Goal: Find specific page/section: Find specific page/section

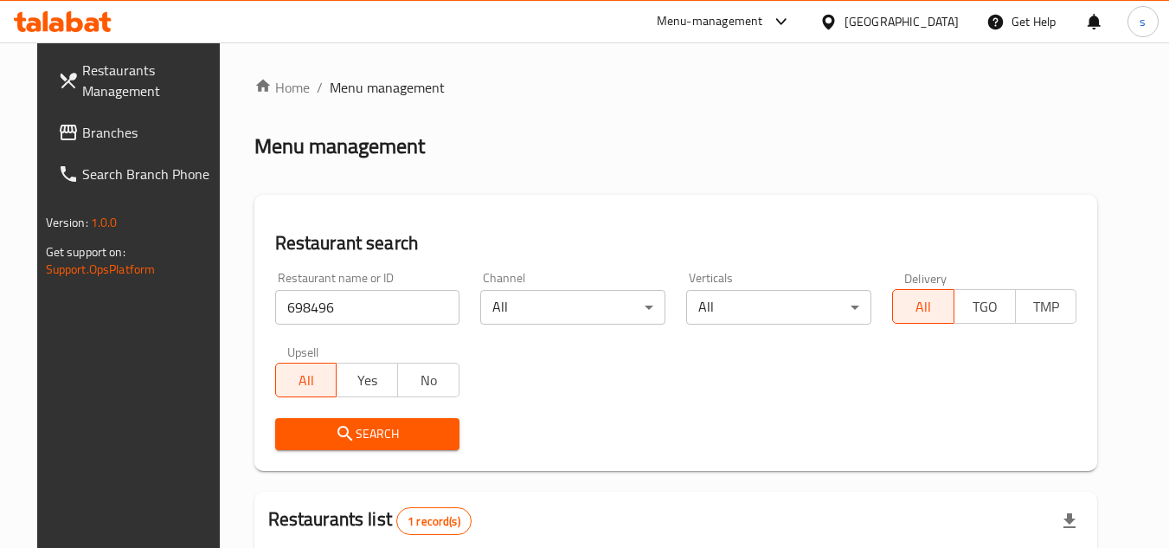
scroll to position [209, 0]
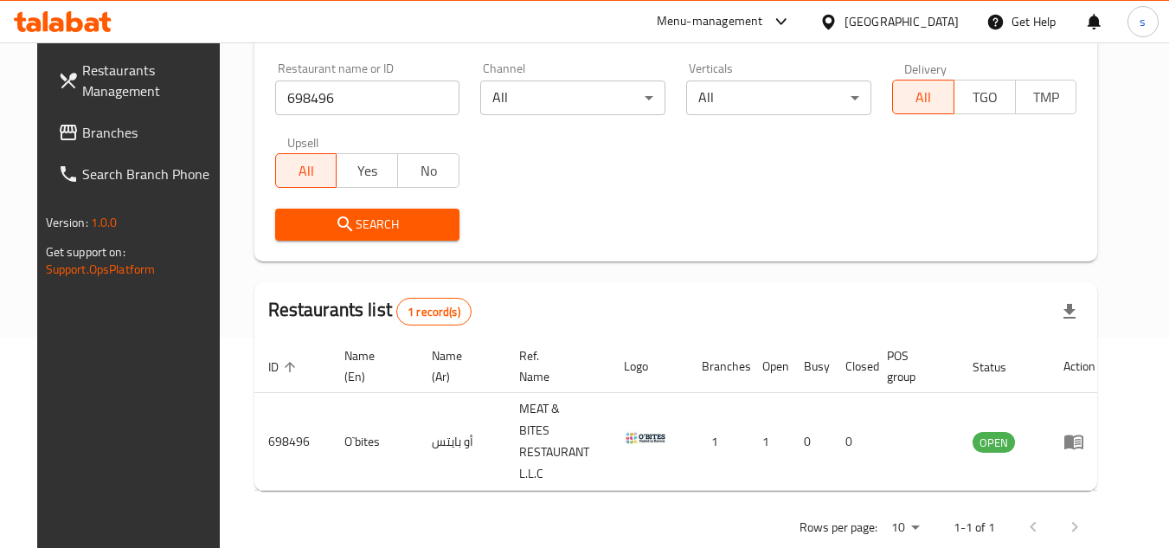
click at [862, 22] on div "[GEOGRAPHIC_DATA]" at bounding box center [901, 21] width 114 height 19
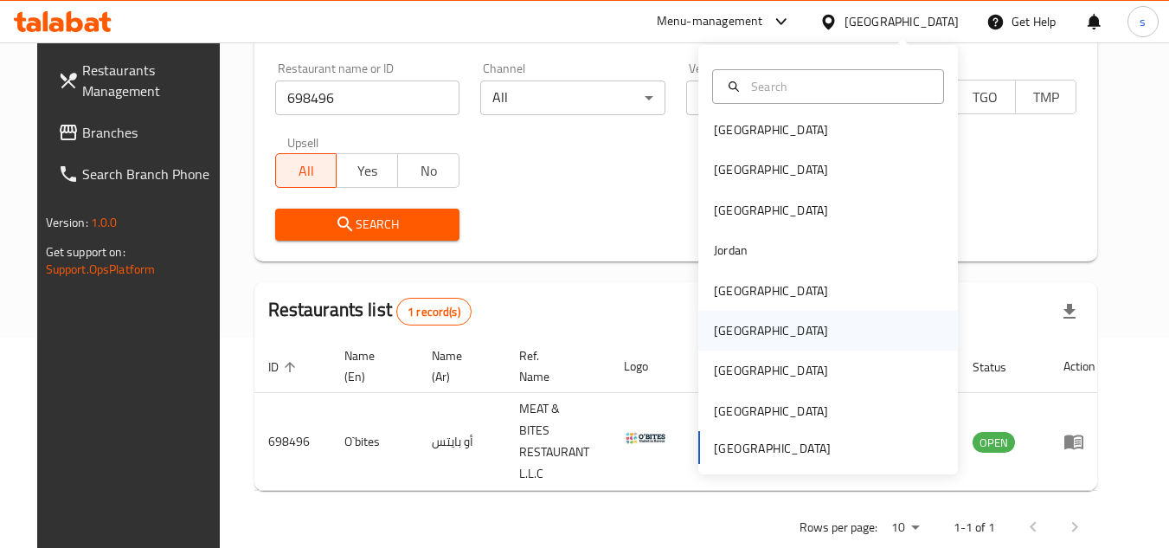
scroll to position [10, 0]
click at [729, 325] on div "[GEOGRAPHIC_DATA]" at bounding box center [771, 328] width 114 height 19
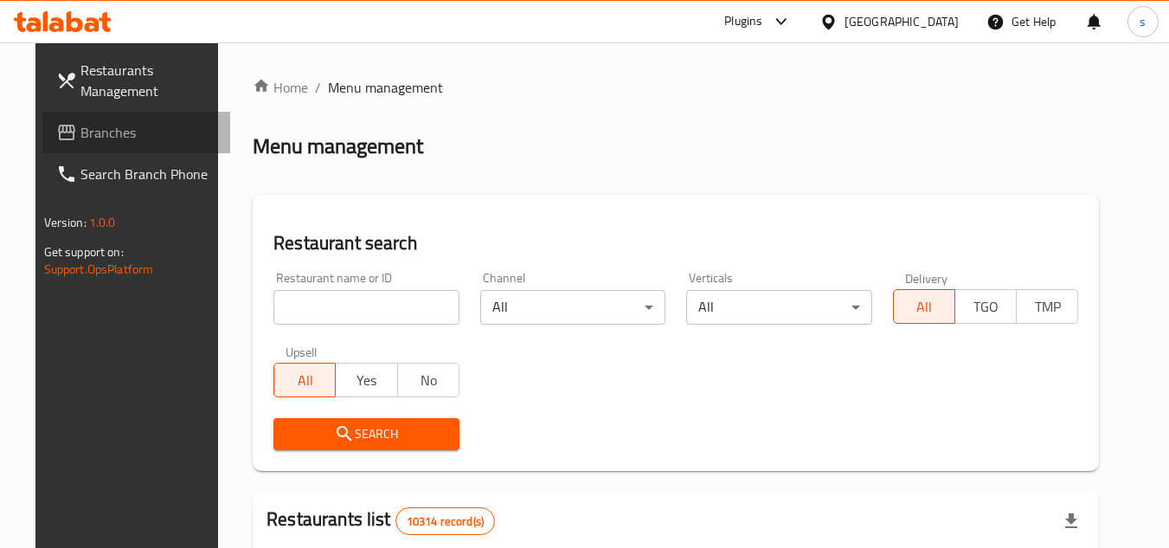
click at [80, 135] on span "Branches" at bounding box center [148, 132] width 137 height 21
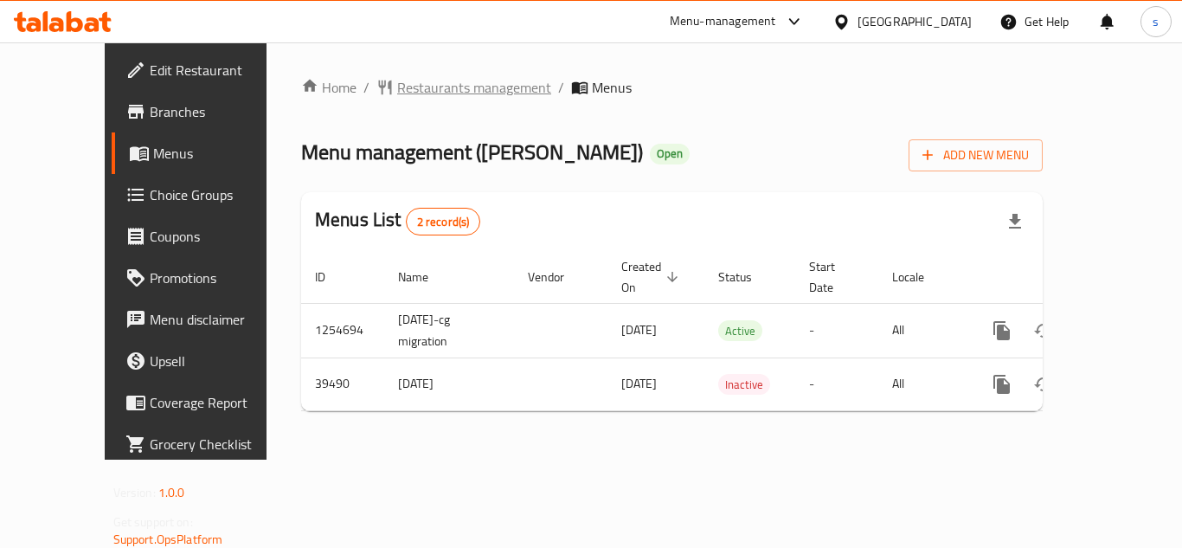
click at [397, 88] on span "Restaurants management" at bounding box center [474, 87] width 154 height 21
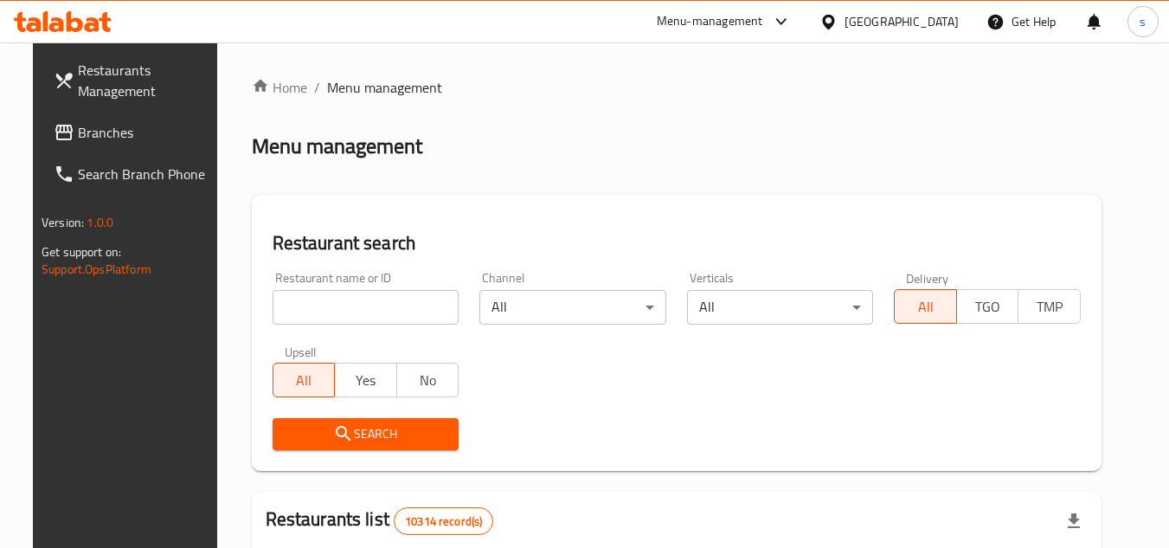
click at [312, 297] on input "search" at bounding box center [365, 307] width 187 height 35
paste input "20574"
type input "20574"
click button "Search" at bounding box center [365, 434] width 187 height 32
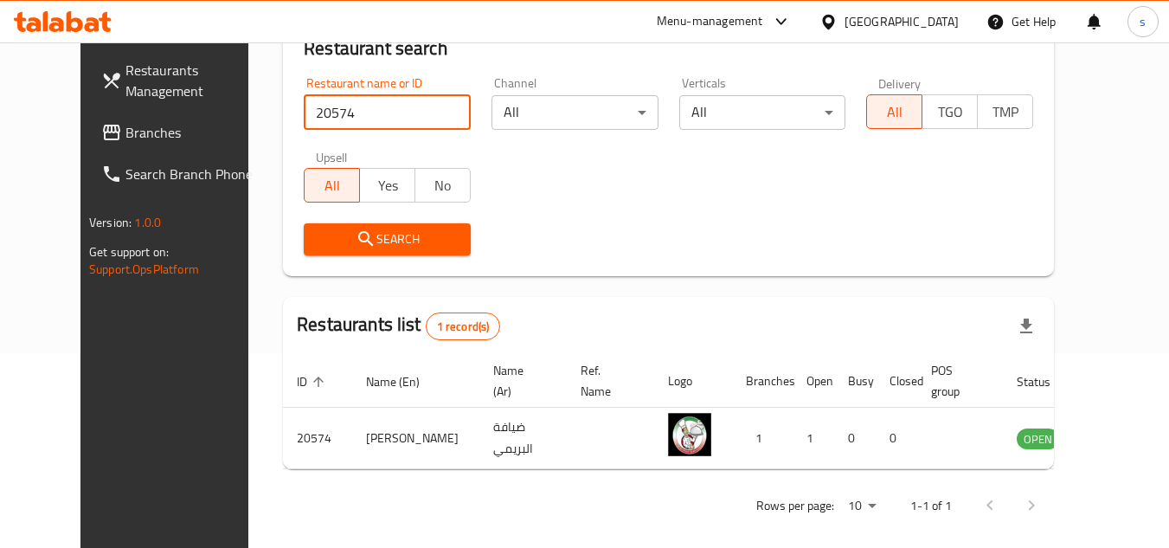
scroll to position [209, 0]
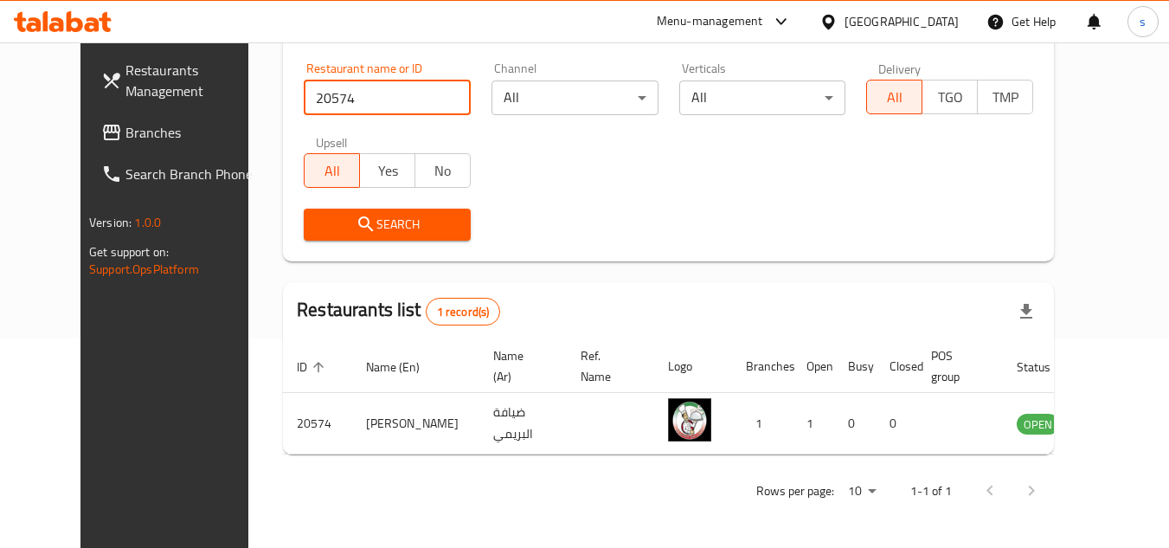
click at [716, 323] on div "Restaurants list 1 record(s)" at bounding box center [668, 311] width 771 height 59
